Goal: Task Accomplishment & Management: Manage account settings

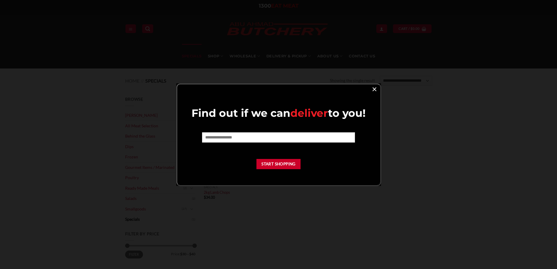
click at [376, 89] on link "×" at bounding box center [374, 89] width 8 height 8
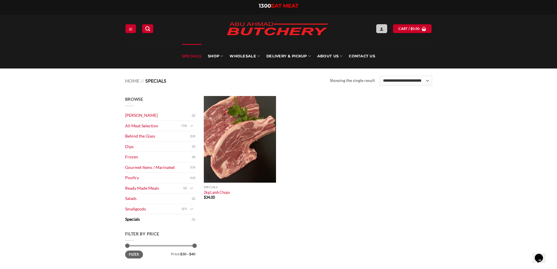
click at [382, 29] on icon "Login" at bounding box center [381, 29] width 4 height 5
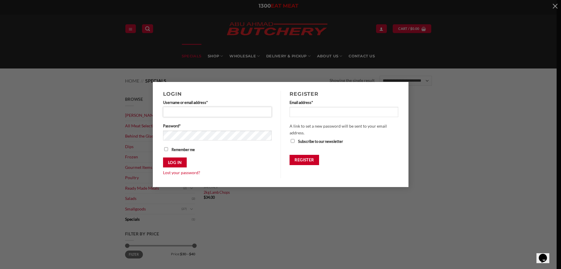
click at [200, 113] on input "Username or email address * Required" at bounding box center [217, 112] width 109 height 10
type input "**********"
click at [187, 172] on link "Lost your password?" at bounding box center [181, 172] width 37 height 5
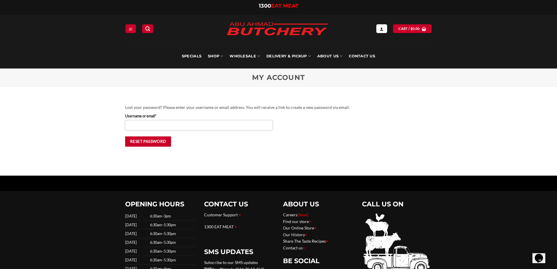
click at [191, 123] on input "Username or email * Required" at bounding box center [198, 125] width 147 height 10
type input "**********"
click at [162, 144] on button "Reset password" at bounding box center [148, 141] width 46 height 10
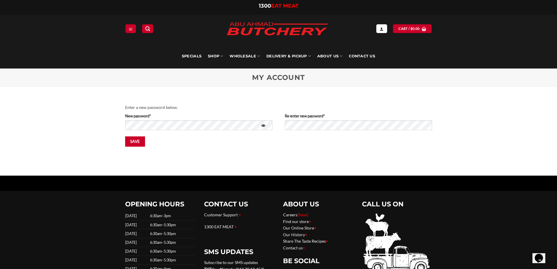
click at [262, 124] on button "Show password" at bounding box center [264, 125] width 10 height 11
click at [264, 126] on button "Hide password" at bounding box center [264, 125] width 10 height 11
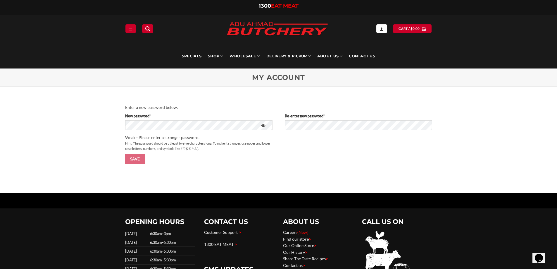
click at [264, 127] on button "Show password" at bounding box center [264, 125] width 10 height 11
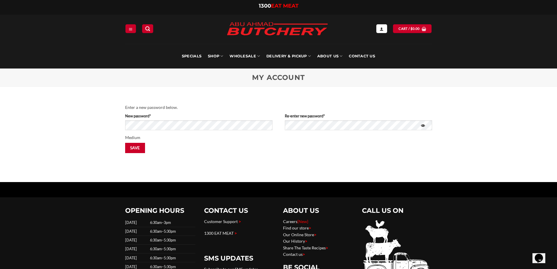
click at [424, 125] on button "Show password" at bounding box center [423, 125] width 10 height 11
click at [139, 147] on button "Save" at bounding box center [135, 148] width 20 height 10
